Goal: Task Accomplishment & Management: Use online tool/utility

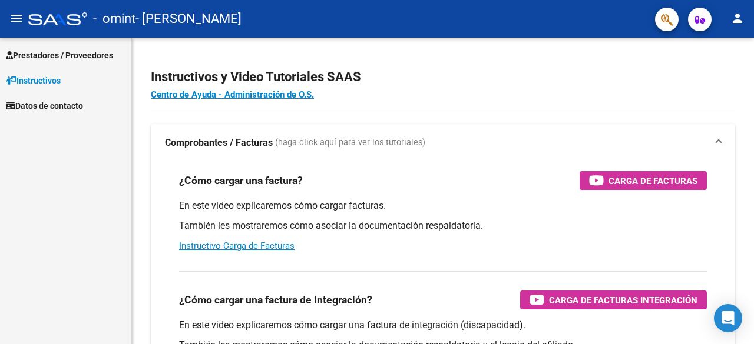
click at [42, 54] on span "Prestadores / Proveedores" at bounding box center [59, 55] width 107 height 13
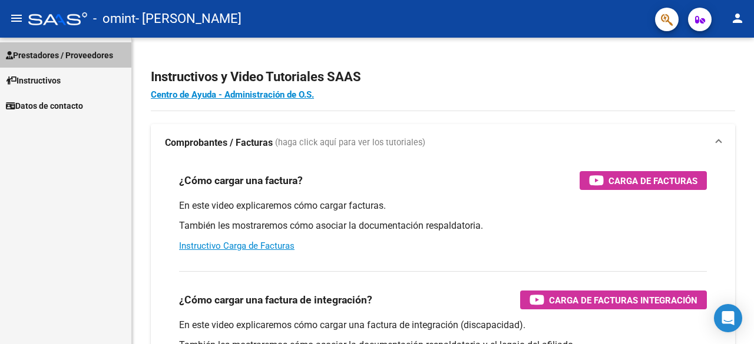
click at [42, 54] on span "Prestadores / Proveedores" at bounding box center [59, 55] width 107 height 13
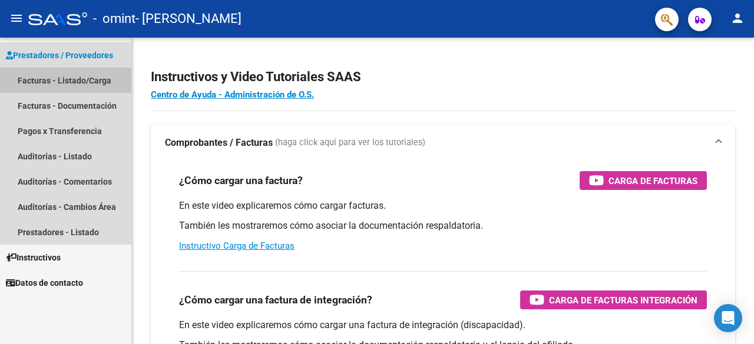
click at [64, 83] on link "Facturas - Listado/Carga" at bounding box center [65, 80] width 131 height 25
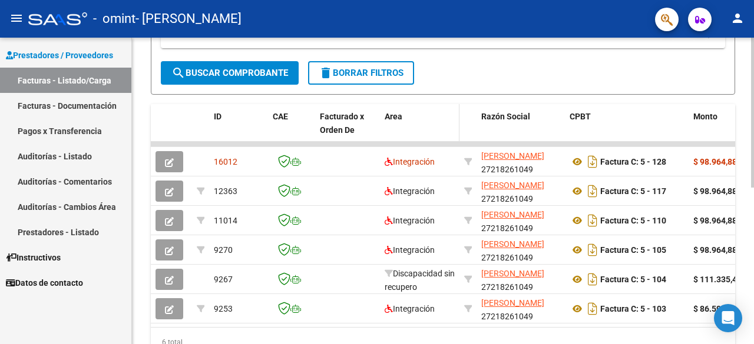
scroll to position [294, 0]
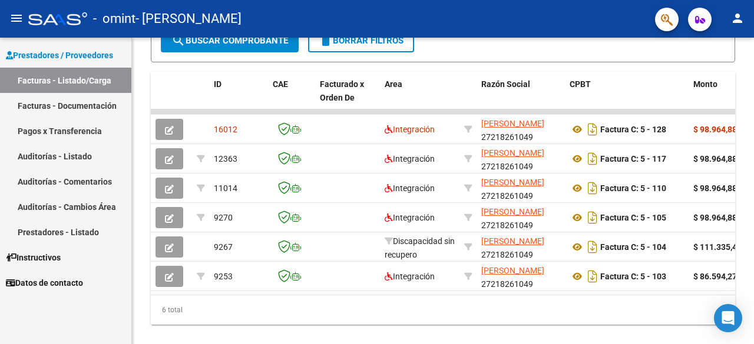
click at [79, 125] on link "Pagos x Transferencia" at bounding box center [65, 130] width 131 height 25
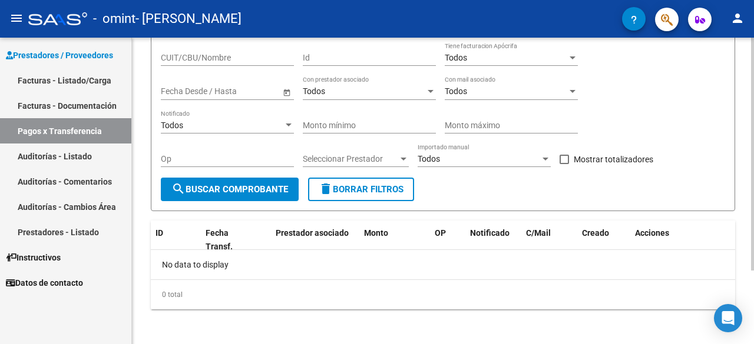
scroll to position [97, 0]
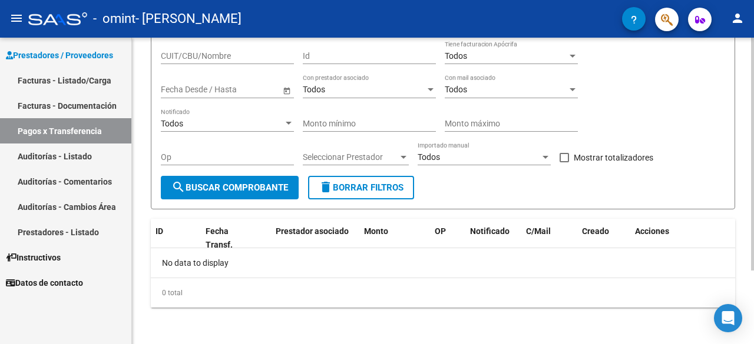
click at [246, 190] on span "search Buscar Comprobante" at bounding box center [229, 188] width 117 height 11
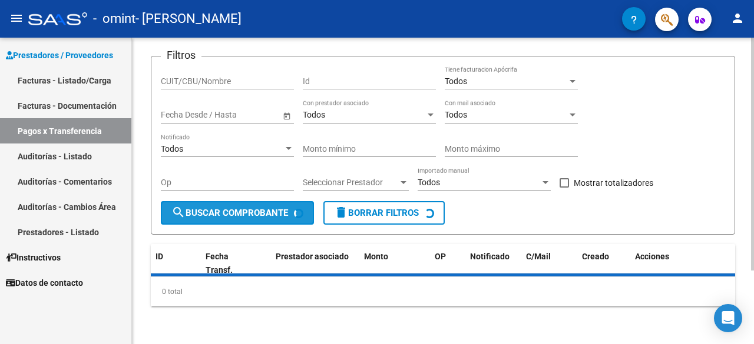
click at [246, 190] on div "Op" at bounding box center [227, 179] width 133 height 24
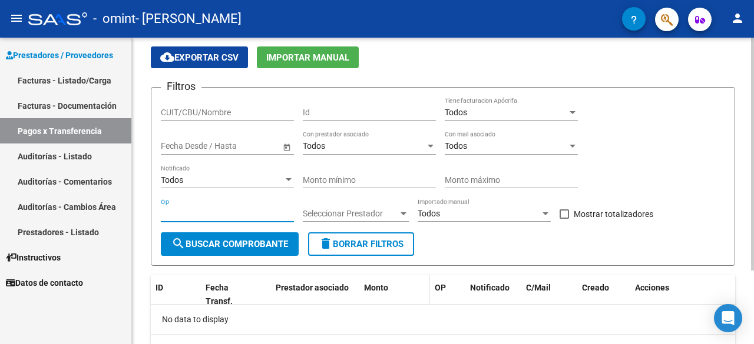
scroll to position [0, 0]
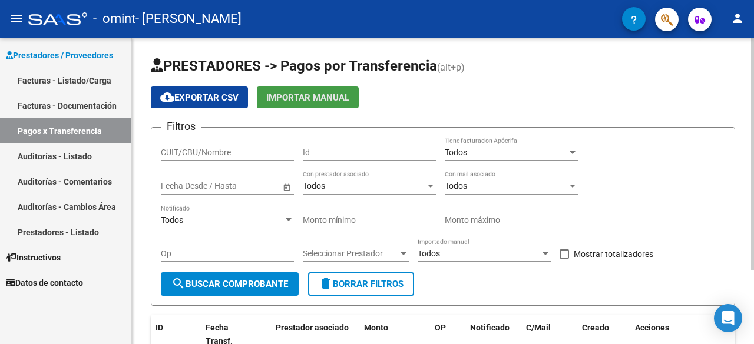
click at [300, 100] on span "Importar Manual" at bounding box center [307, 97] width 83 height 11
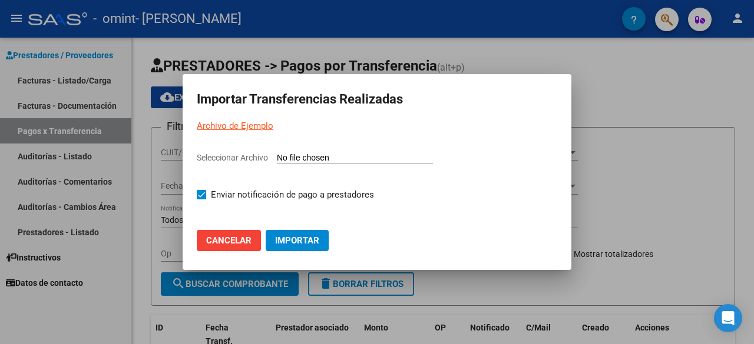
click at [233, 242] on span "Cancelar" at bounding box center [228, 241] width 45 height 11
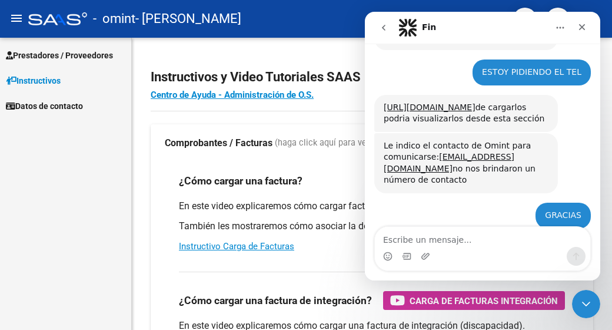
scroll to position [968, 0]
